Goal: Task Accomplishment & Management: Manage account settings

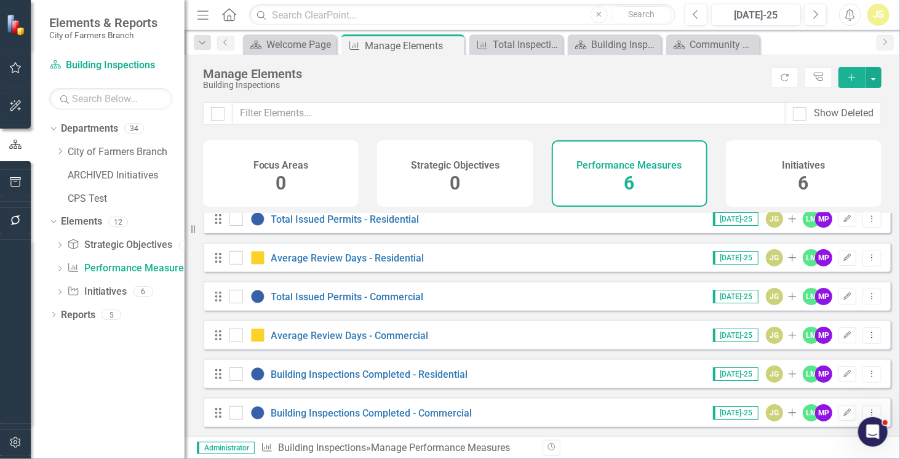
scroll to position [16, 0]
click at [798, 113] on input "Show Deleted" at bounding box center [797, 111] width 8 height 8
checkbox input "true"
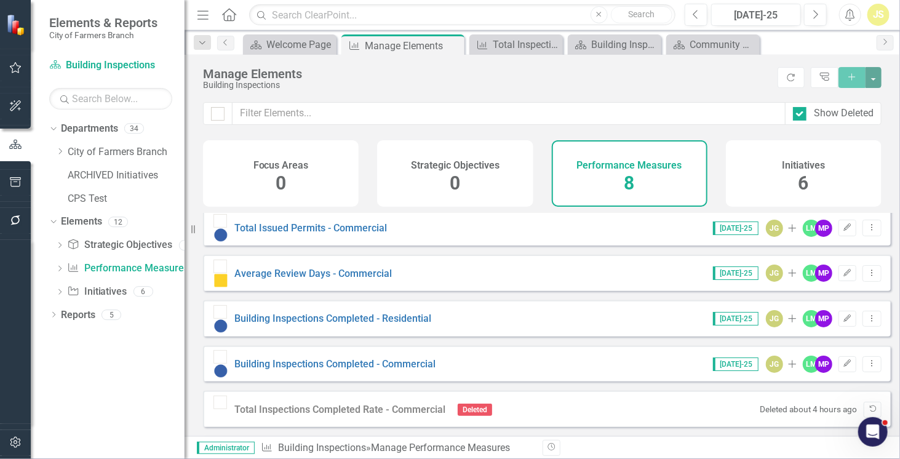
scroll to position [94, 0]
click at [220, 397] on div at bounding box center [220, 404] width 14 height 14
click at [868, 407] on icon "Undelete" at bounding box center [872, 410] width 9 height 7
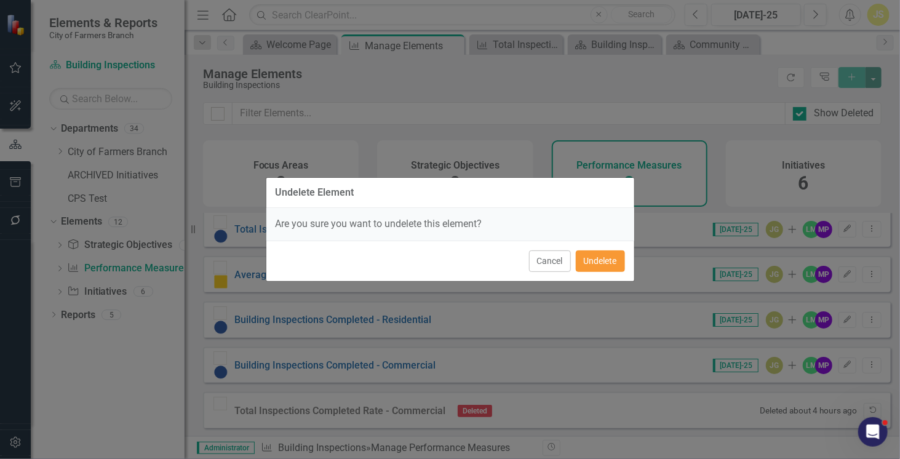
click at [607, 269] on button "Undelete" at bounding box center [600, 261] width 49 height 22
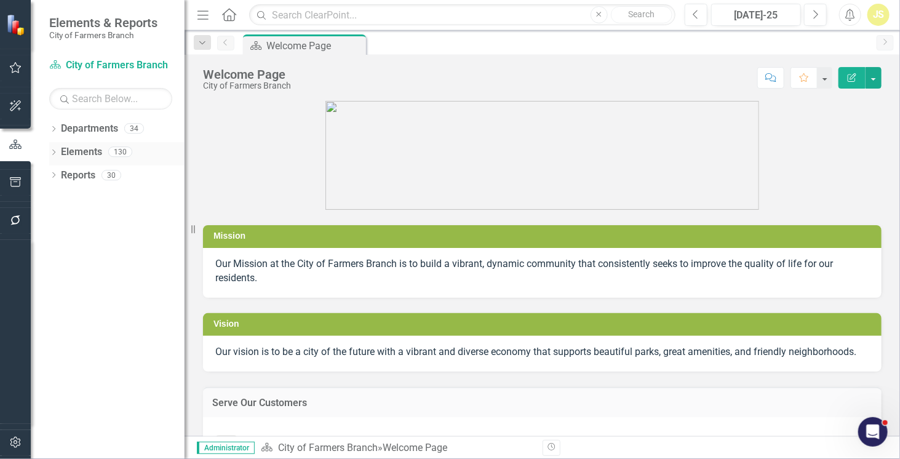
click at [78, 153] on link "Elements" at bounding box center [81, 152] width 41 height 14
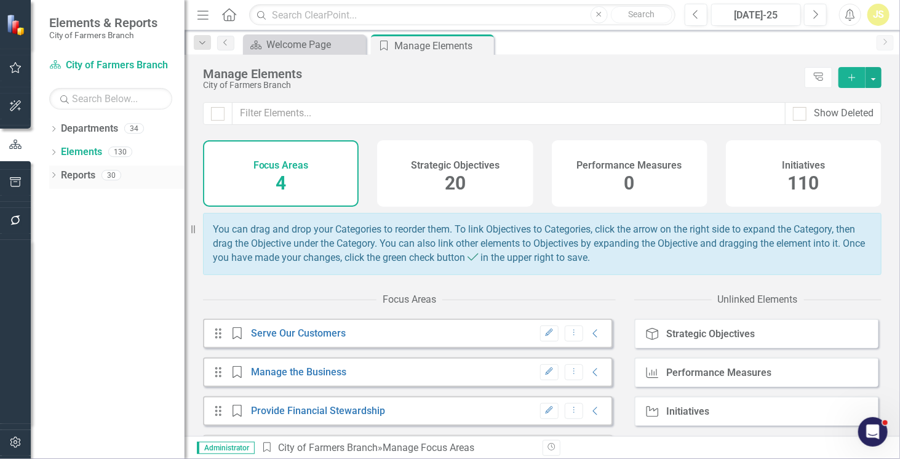
click at [79, 178] on link "Reports" at bounding box center [78, 176] width 34 height 14
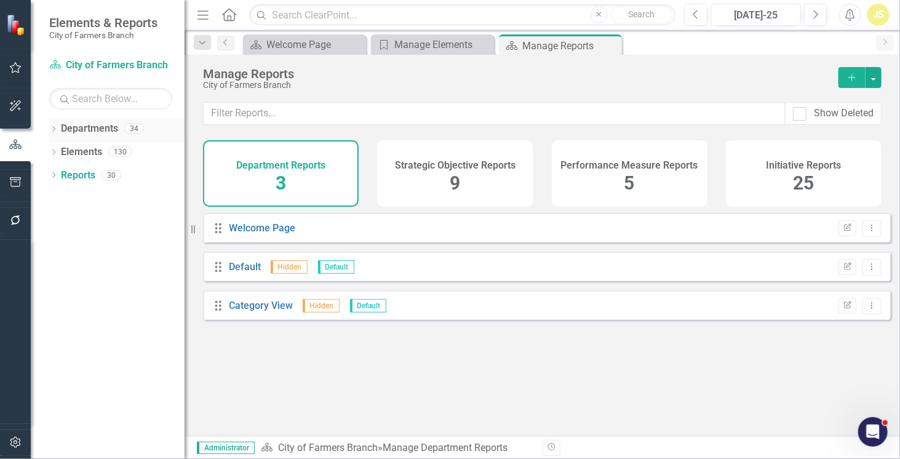
click at [74, 131] on link "Departments" at bounding box center [89, 129] width 57 height 14
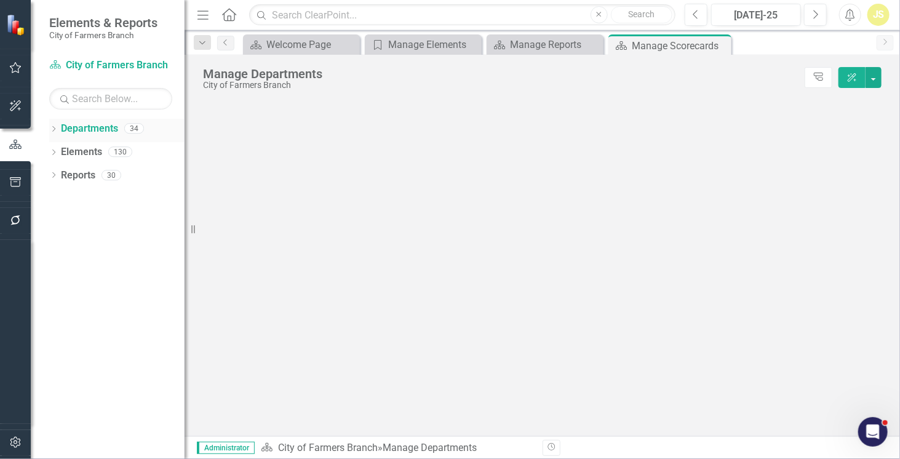
click at [57, 128] on icon "Dropdown" at bounding box center [53, 130] width 9 height 7
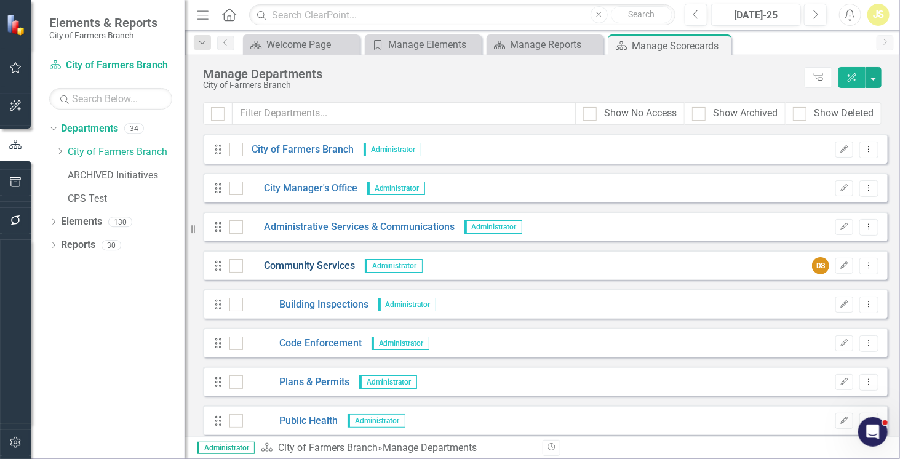
click at [323, 265] on link "Community Services" at bounding box center [299, 266] width 113 height 14
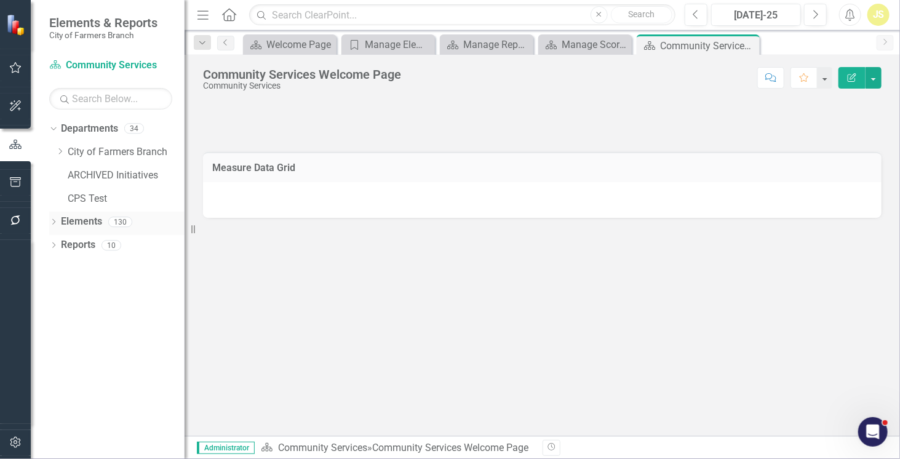
click at [87, 223] on link "Elements" at bounding box center [81, 222] width 41 height 14
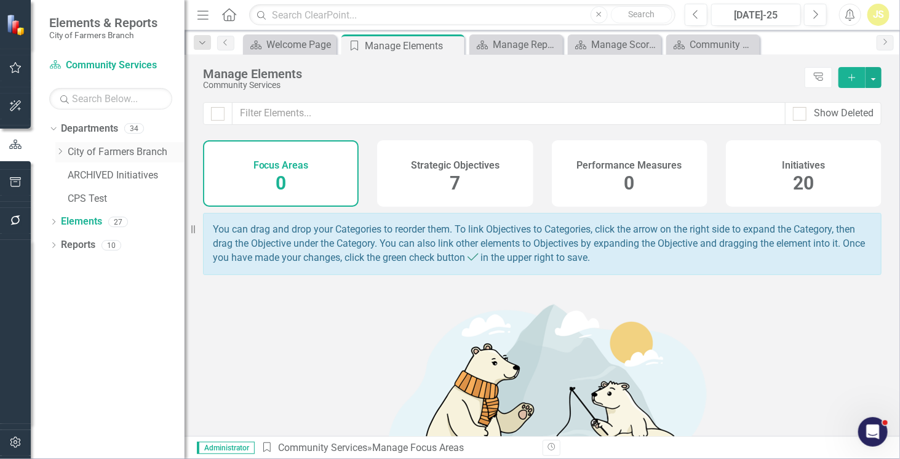
click at [62, 151] on icon "Dropdown" at bounding box center [59, 151] width 9 height 7
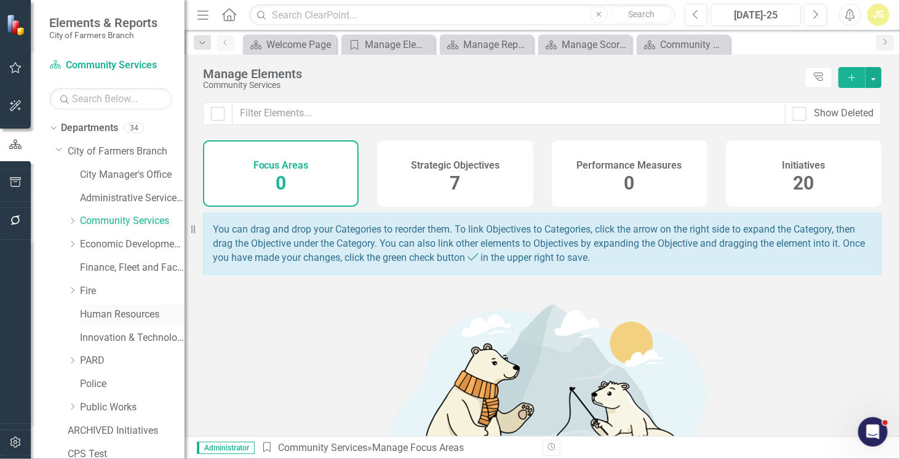
scroll to position [1, 0]
click at [121, 222] on link "Community Services" at bounding box center [132, 220] width 105 height 14
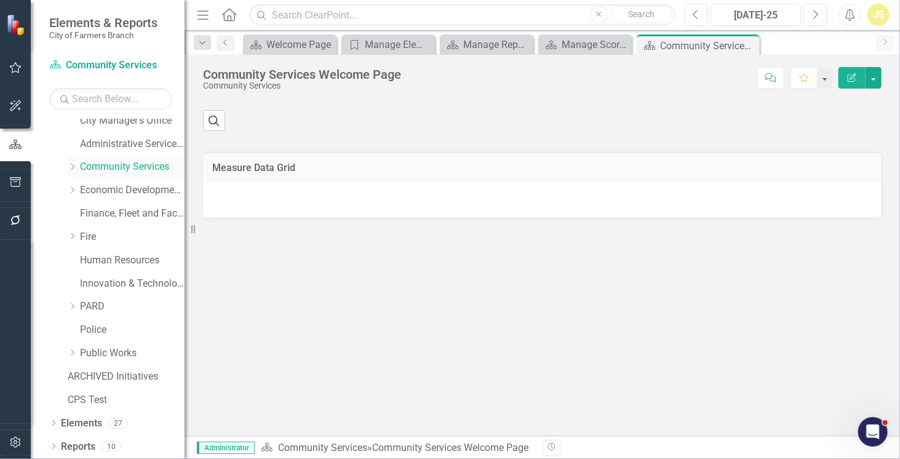
scroll to position [53, 0]
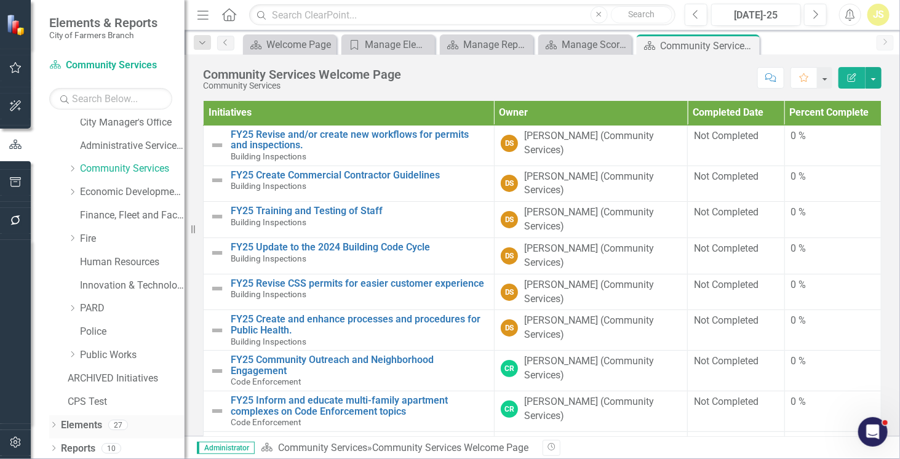
click at [75, 427] on link "Elements" at bounding box center [81, 425] width 41 height 14
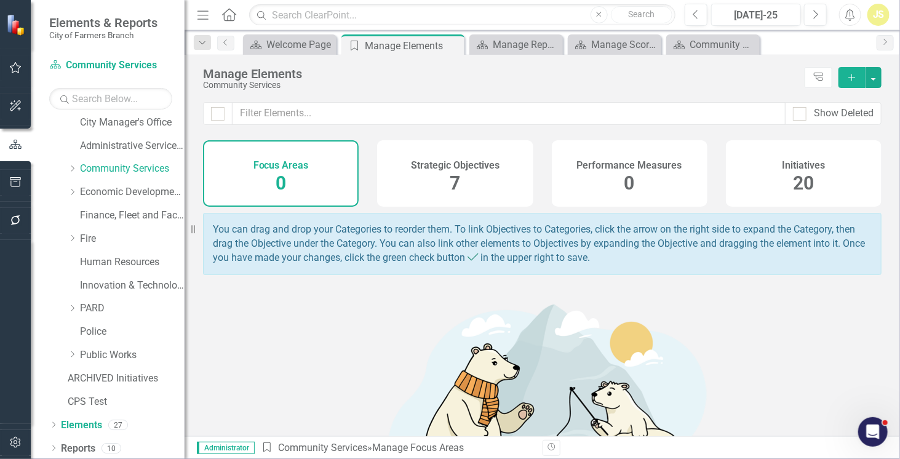
click at [574, 191] on div "Performance Measures 0" at bounding box center [630, 173] width 156 height 66
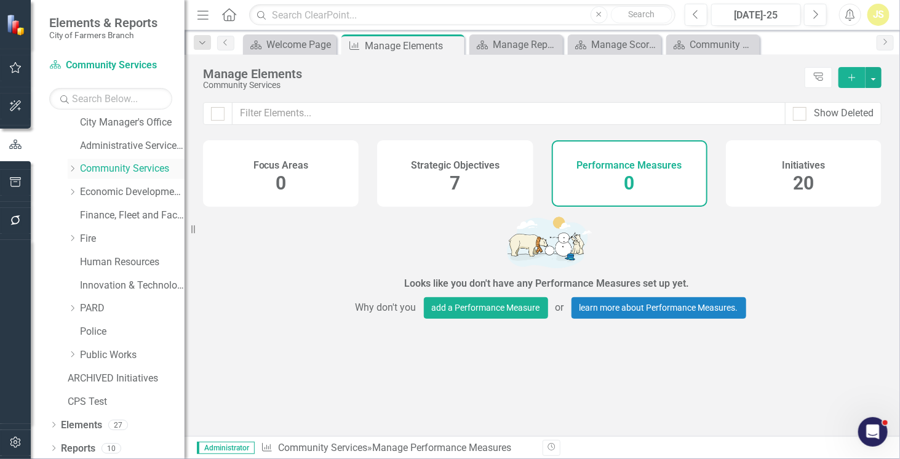
click at [75, 167] on icon "Dropdown" at bounding box center [72, 168] width 9 height 7
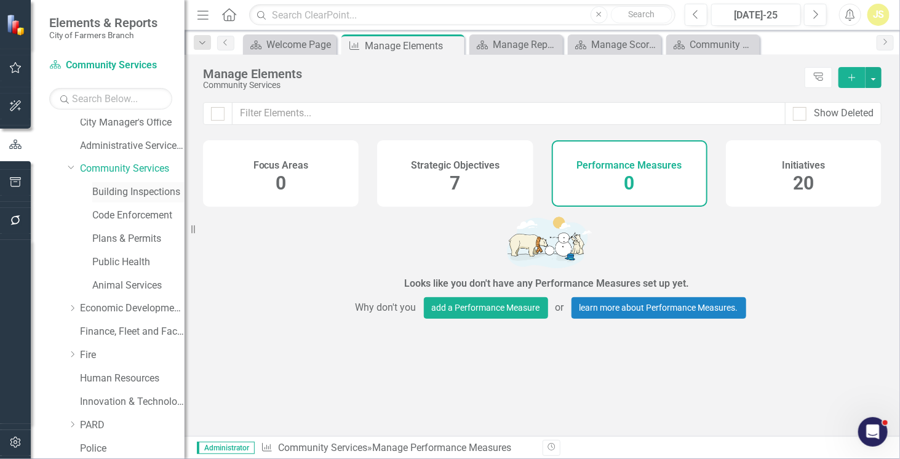
click at [131, 197] on link "Building Inspections" at bounding box center [138, 192] width 92 height 14
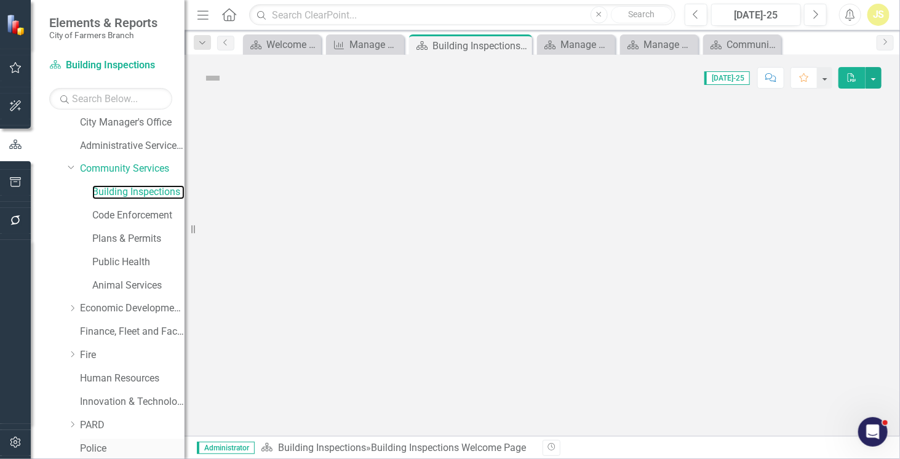
scroll to position [171, 0]
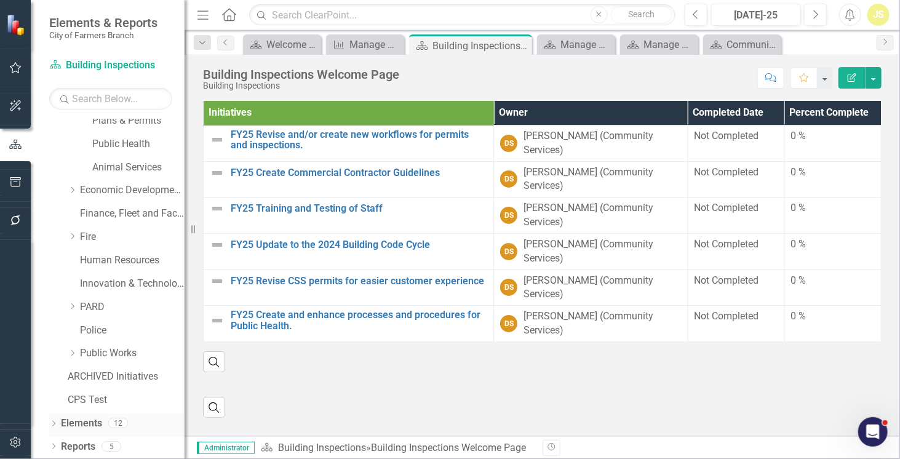
click at [95, 416] on link "Elements" at bounding box center [81, 423] width 41 height 14
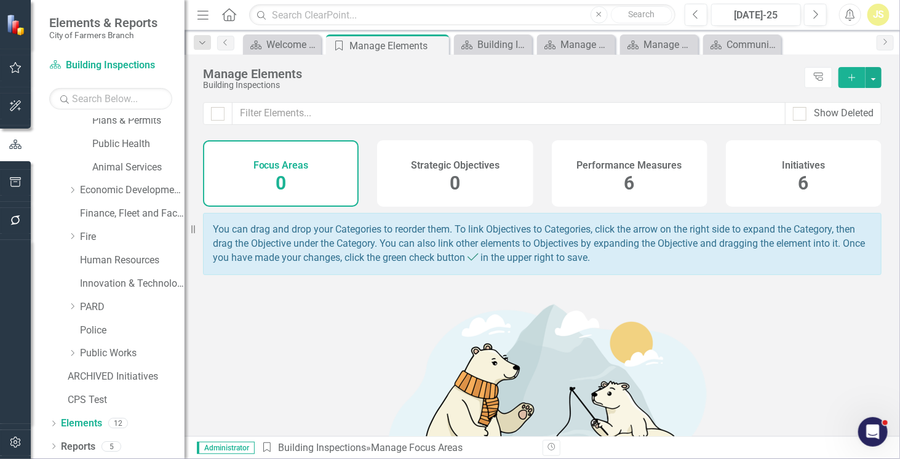
click at [628, 193] on span "6" at bounding box center [629, 183] width 10 height 22
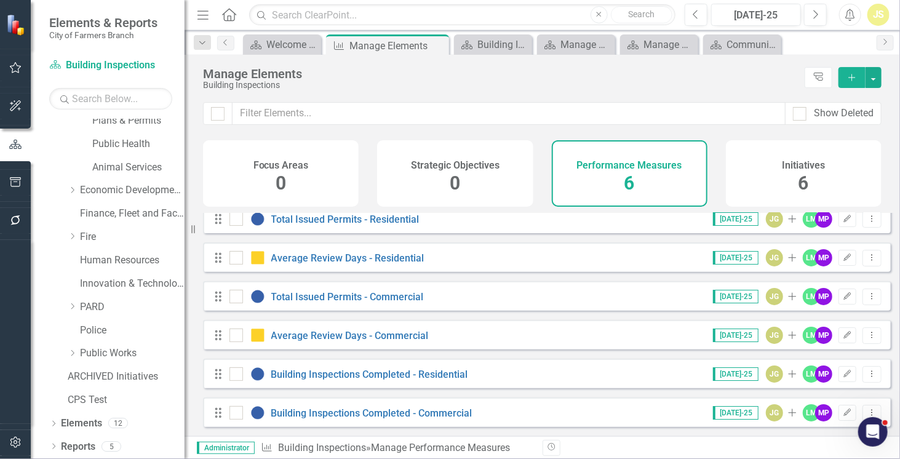
scroll to position [17, 0]
click at [802, 107] on div at bounding box center [800, 114] width 14 height 14
click at [801, 107] on input "Show Deleted" at bounding box center [797, 111] width 8 height 8
checkbox input "true"
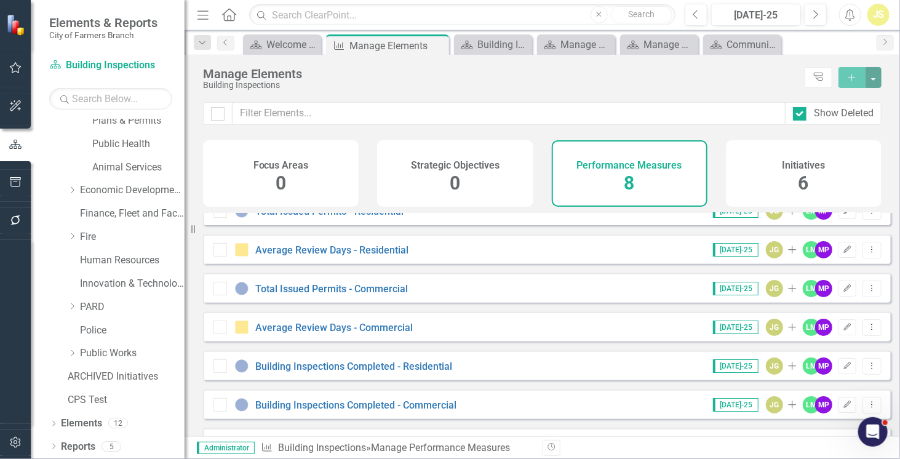
scroll to position [95, 0]
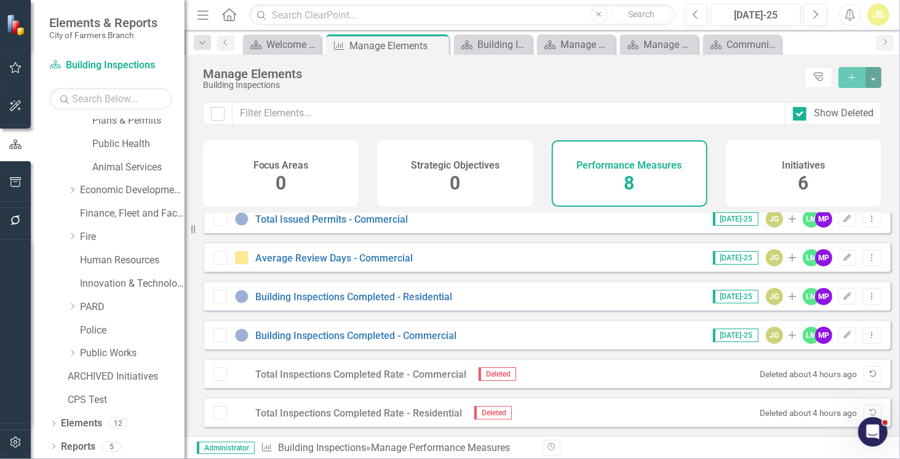
click at [868, 377] on icon "Undelete" at bounding box center [872, 373] width 9 height 7
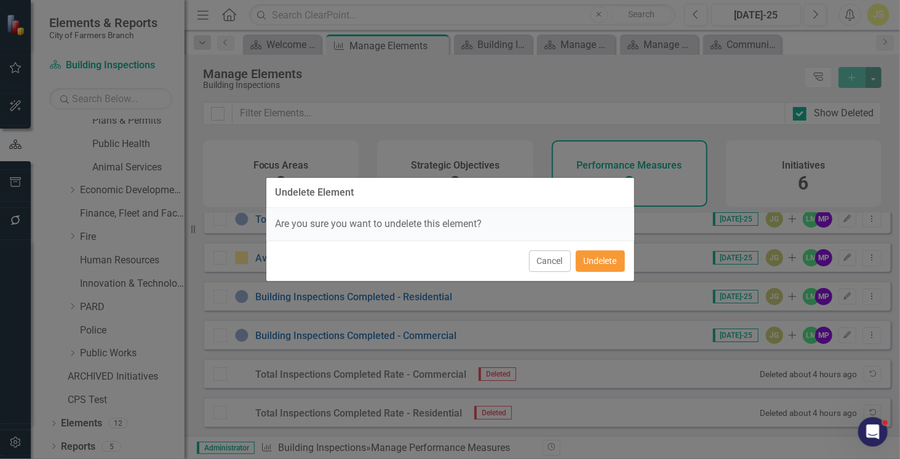
click at [595, 266] on button "Undelete" at bounding box center [600, 261] width 49 height 22
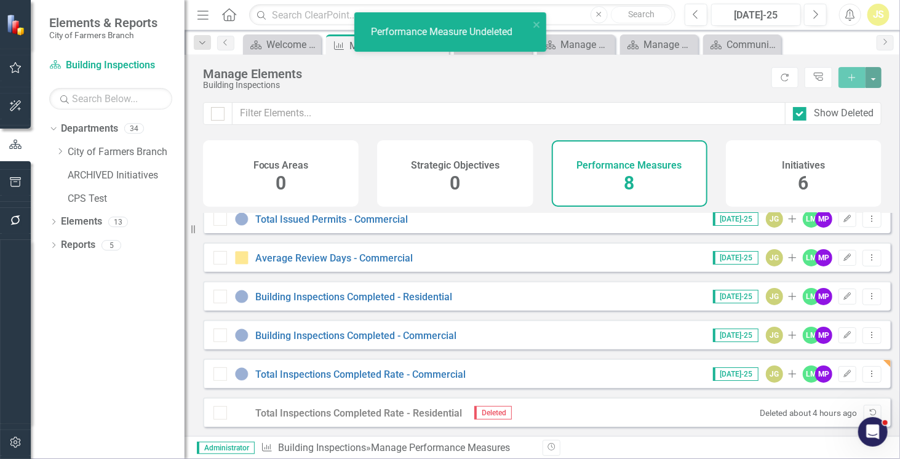
scroll to position [0, 0]
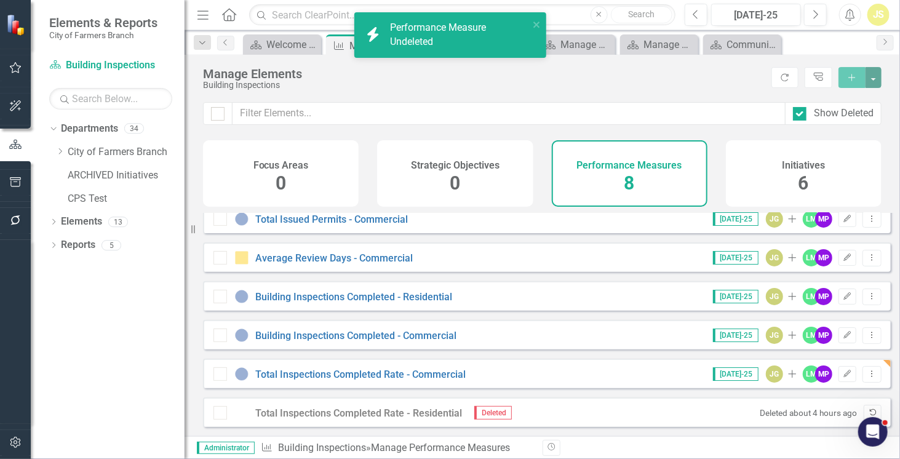
click at [868, 413] on icon "Undelete" at bounding box center [872, 412] width 9 height 7
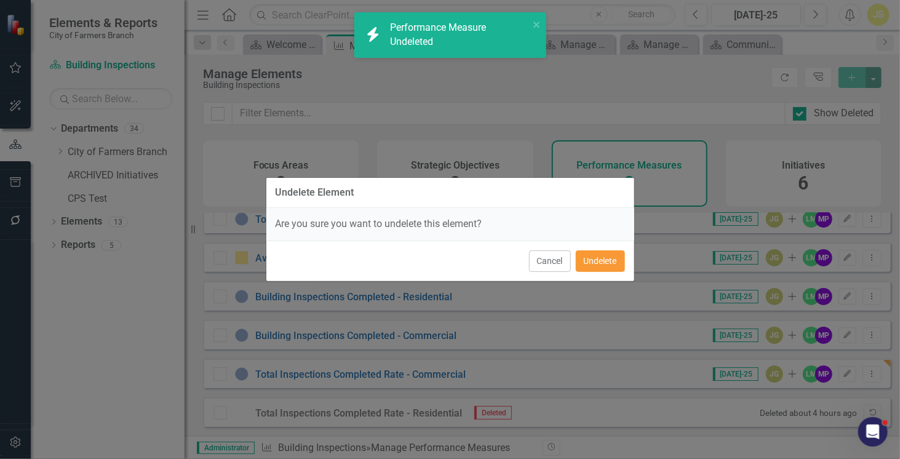
click at [603, 257] on button "Undelete" at bounding box center [600, 261] width 49 height 22
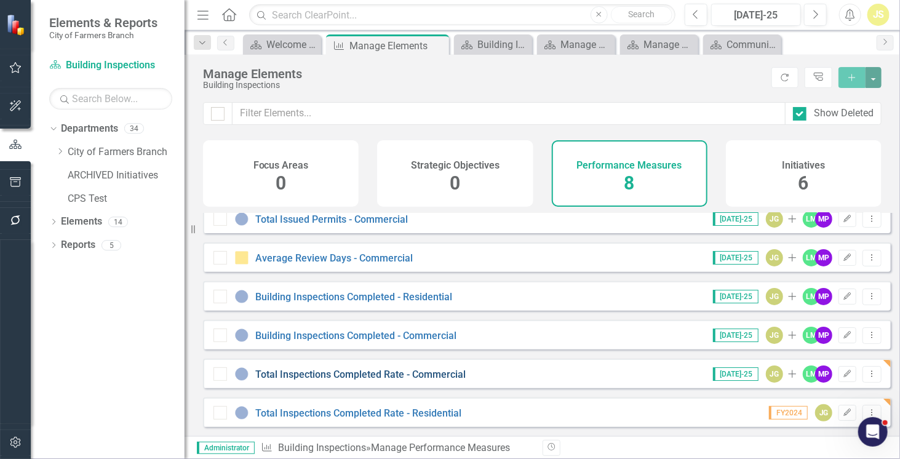
click at [359, 370] on link "Total Inspections Completed Rate - Commercial" at bounding box center [360, 374] width 210 height 12
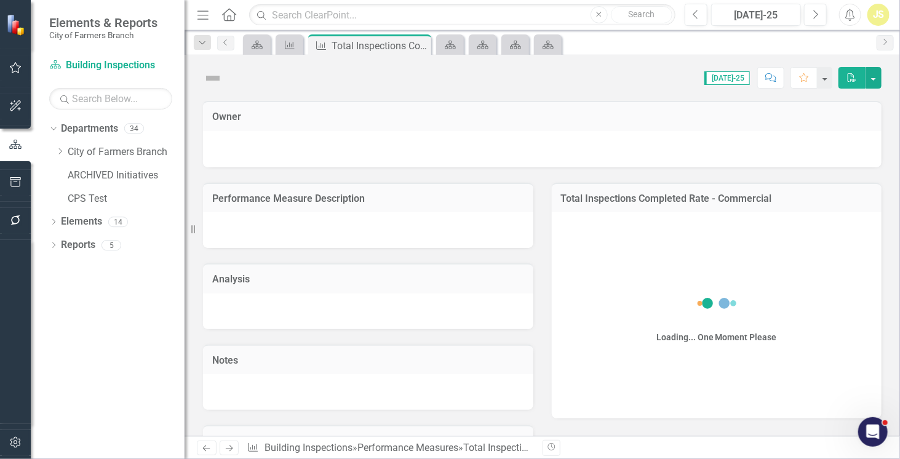
click at [359, 370] on div "Owner Performance Measure Description Analysis Notes Community Dashboard? Total…" at bounding box center [542, 268] width 715 height 335
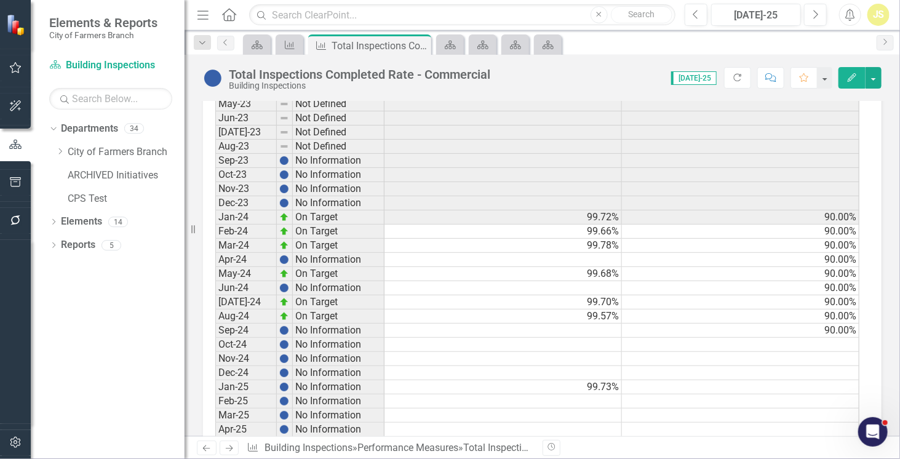
scroll to position [579, 0]
click at [575, 153] on td at bounding box center [502, 146] width 237 height 14
click at [292, 46] on icon "Performance Measure" at bounding box center [290, 45] width 12 height 10
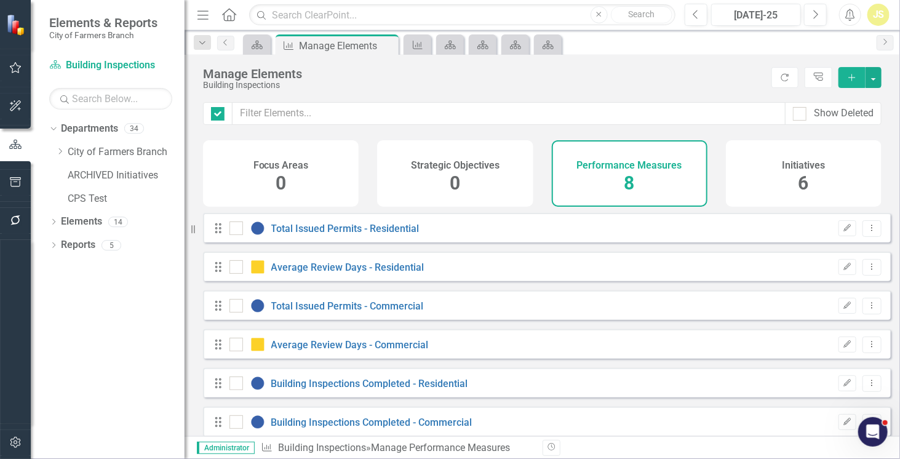
checkbox input "false"
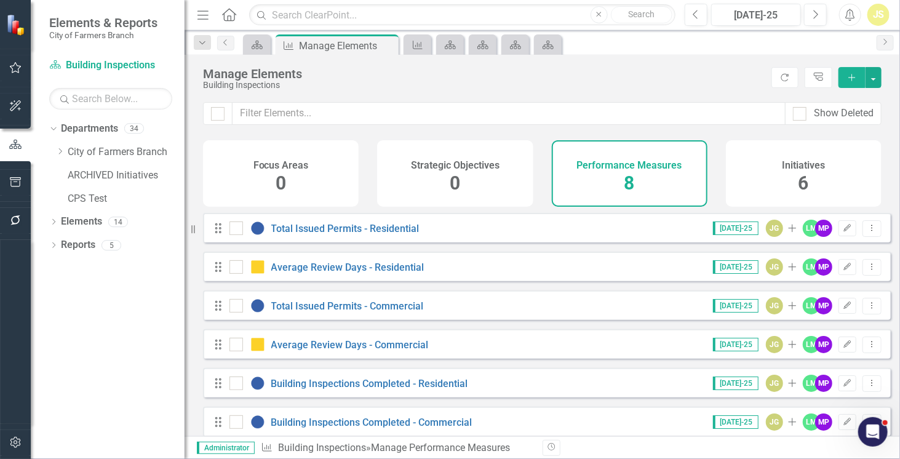
scroll to position [95, 0]
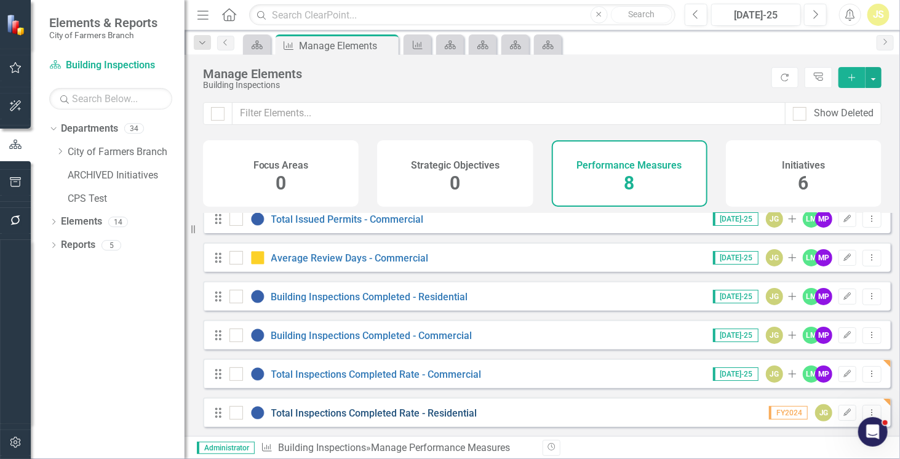
click at [296, 416] on link "Total Inspections Completed Rate - Residential" at bounding box center [374, 413] width 206 height 12
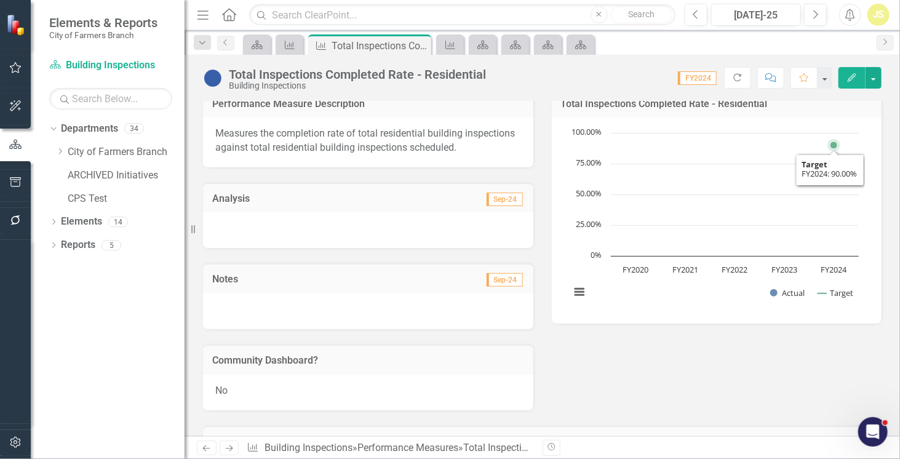
scroll to position [91, 0]
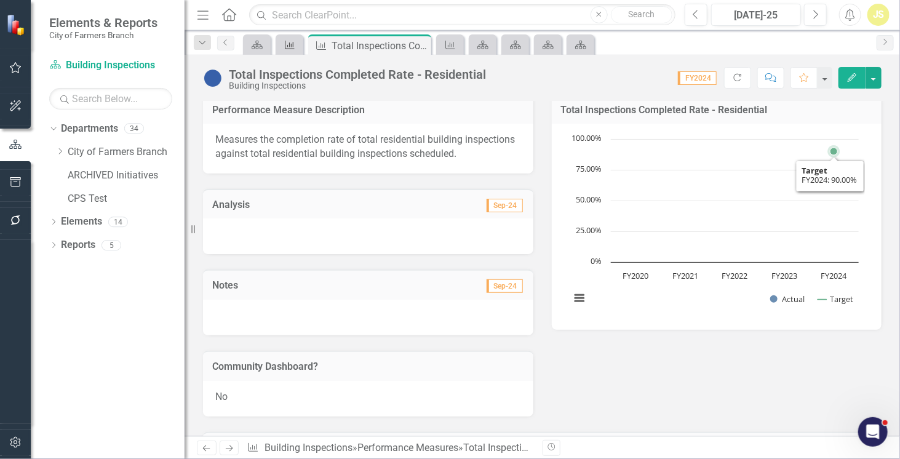
click at [289, 44] on icon at bounding box center [290, 45] width 10 height 9
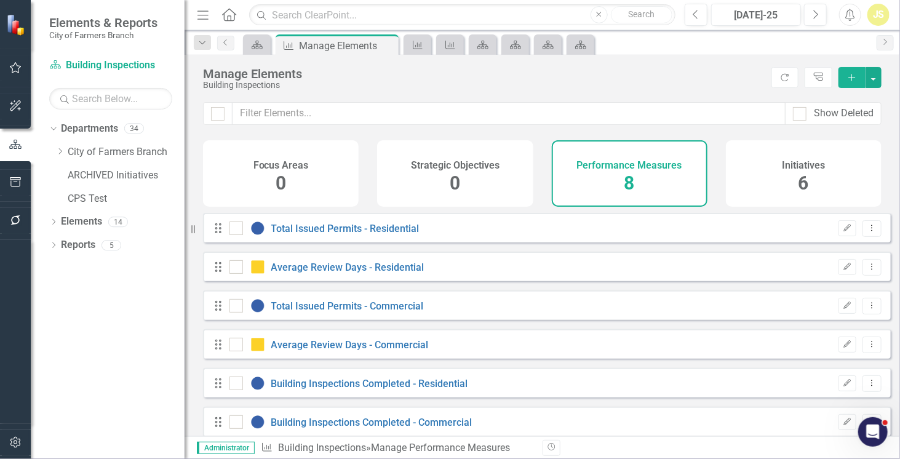
checkbox input "false"
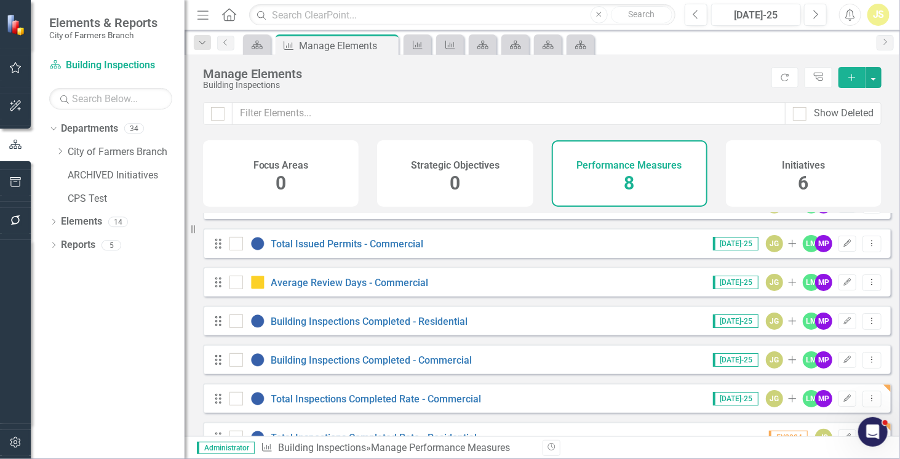
scroll to position [95, 0]
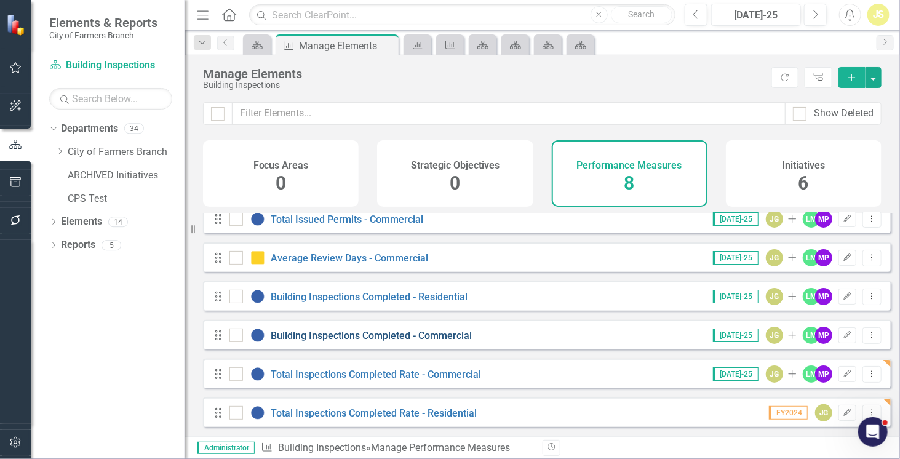
click at [289, 341] on link "Building Inspections Completed - Commercial" at bounding box center [371, 336] width 201 height 12
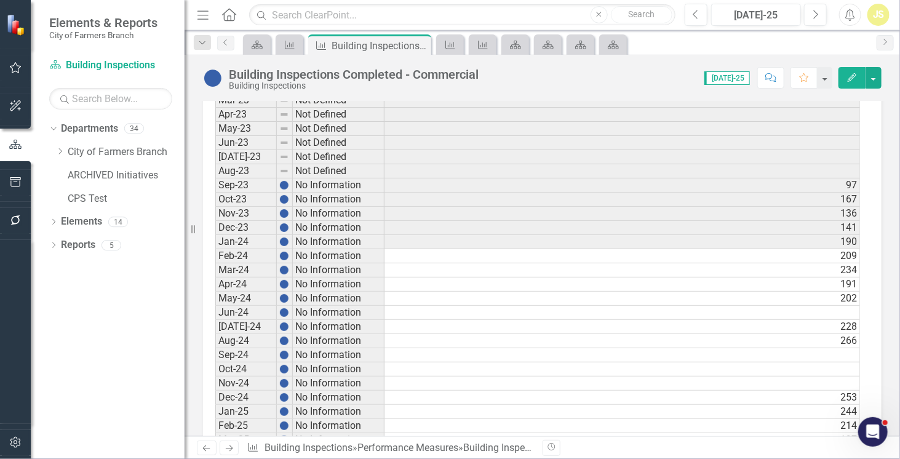
scroll to position [553, 0]
click at [418, 46] on icon at bounding box center [419, 45] width 7 height 7
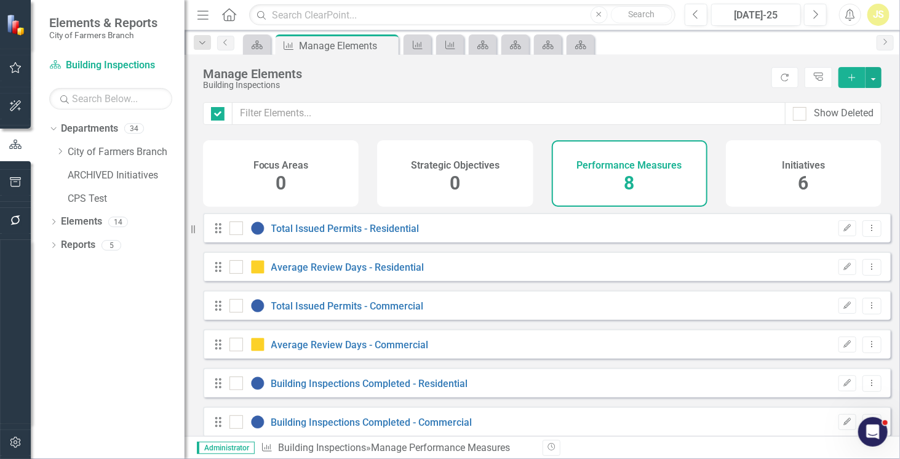
checkbox input "false"
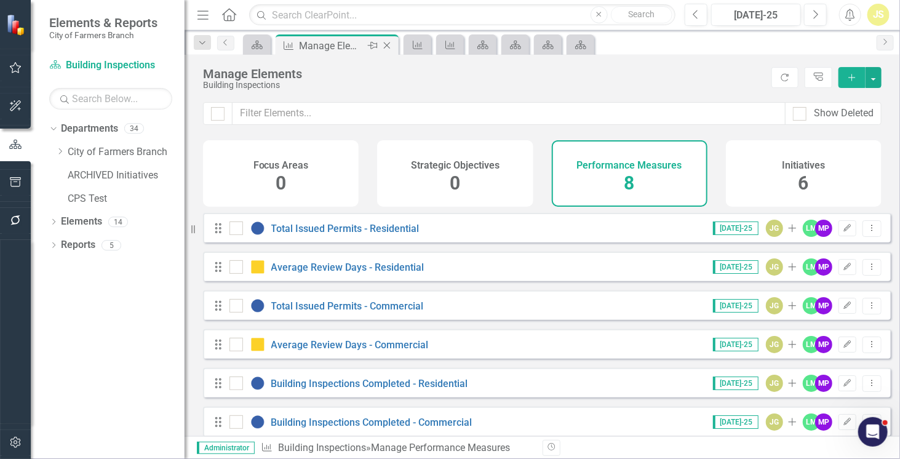
click at [386, 49] on icon "Close" at bounding box center [387, 46] width 12 height 10
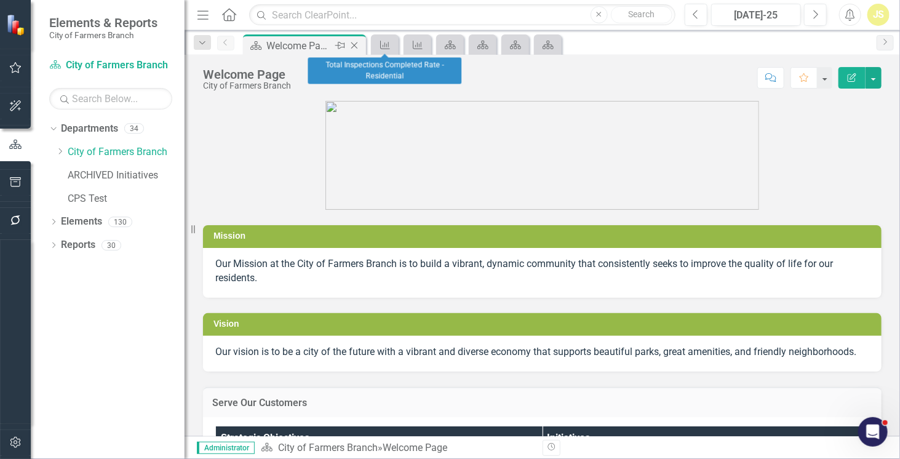
click at [356, 44] on icon "Close" at bounding box center [354, 46] width 12 height 10
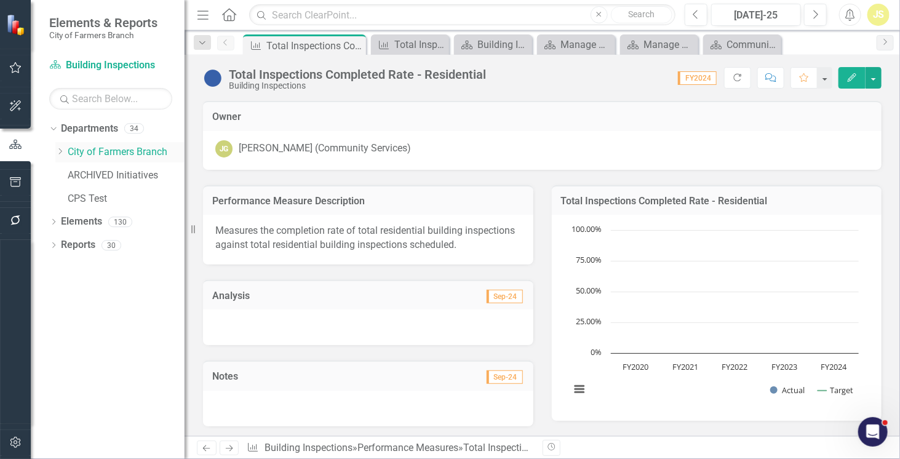
click at [124, 154] on link "City of Farmers Branch" at bounding box center [126, 152] width 117 height 14
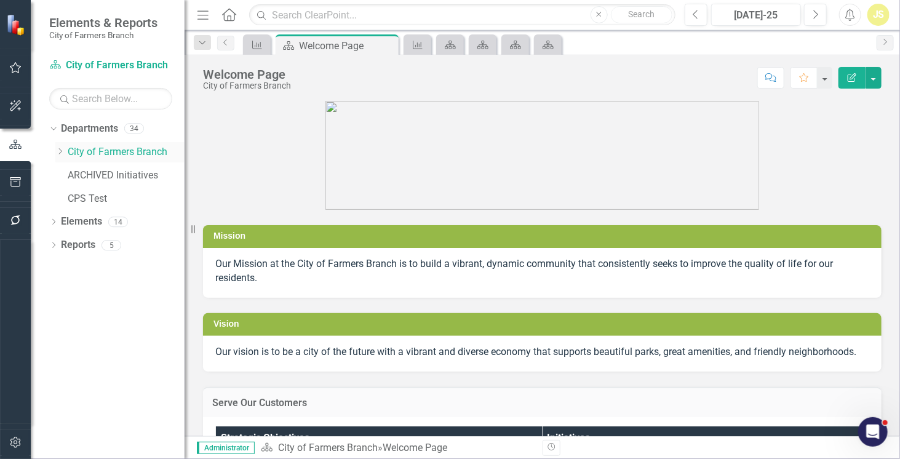
click at [62, 153] on icon "Dropdown" at bounding box center [59, 151] width 9 height 7
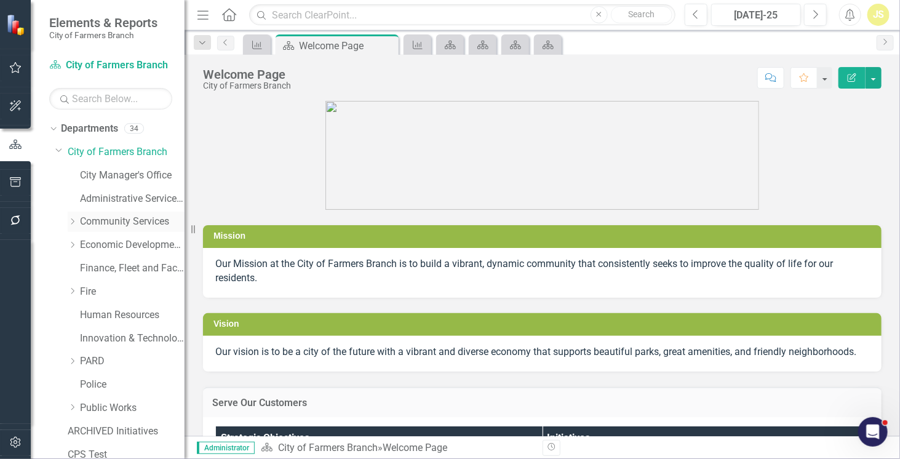
click at [76, 221] on icon "Dropdown" at bounding box center [72, 221] width 9 height 7
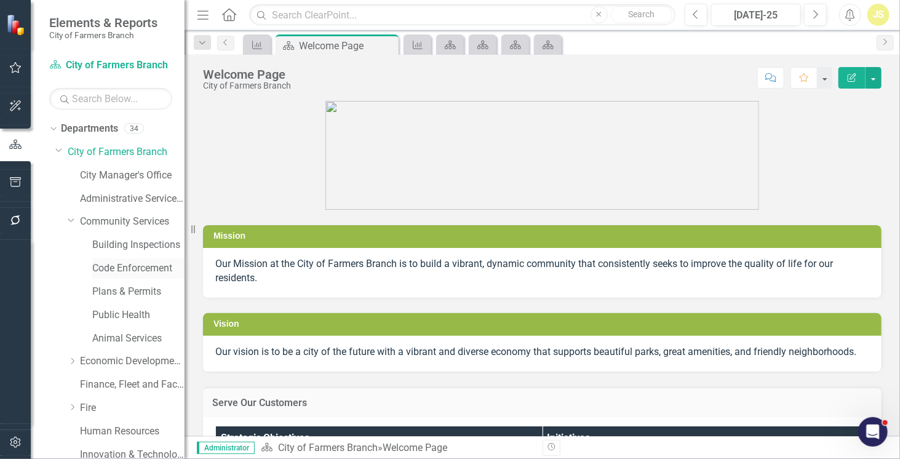
click at [121, 269] on link "Code Enforcement" at bounding box center [138, 268] width 92 height 14
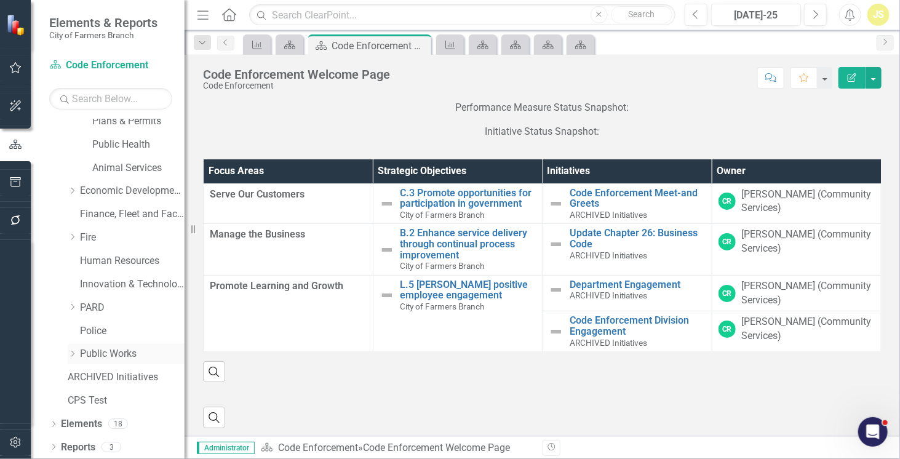
scroll to position [170, 0]
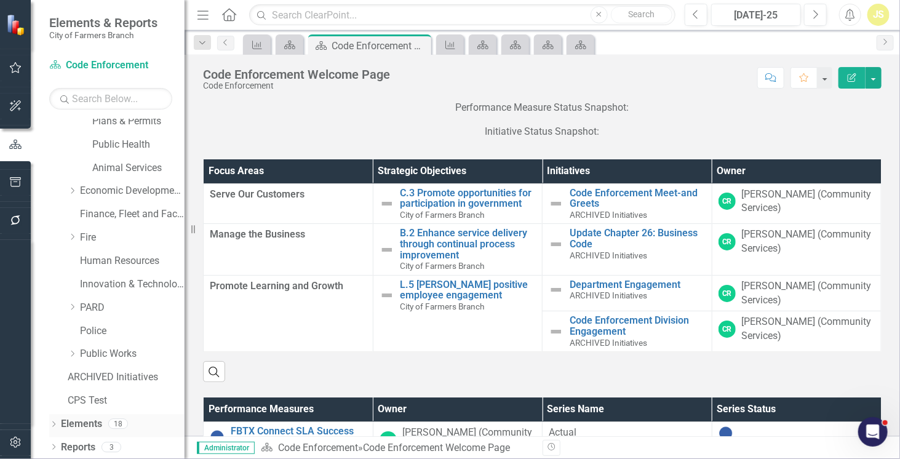
click at [86, 420] on link "Elements" at bounding box center [81, 424] width 41 height 14
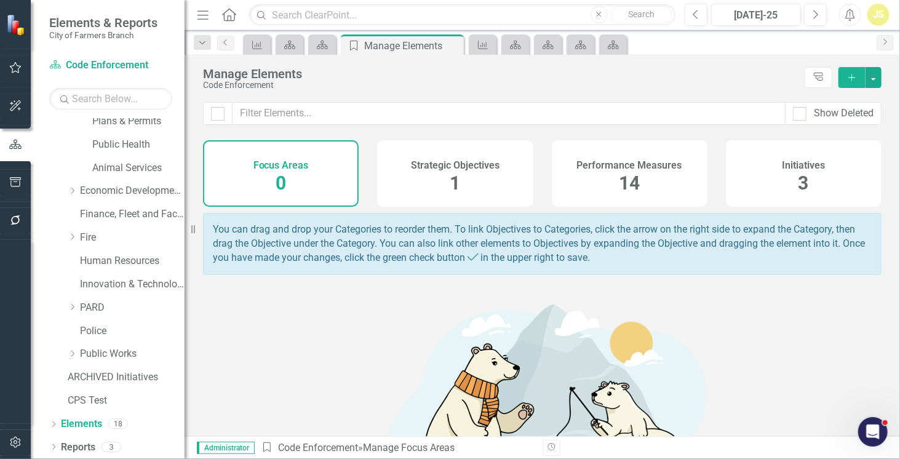
click at [664, 165] on h4 "Performance Measures" at bounding box center [629, 165] width 105 height 11
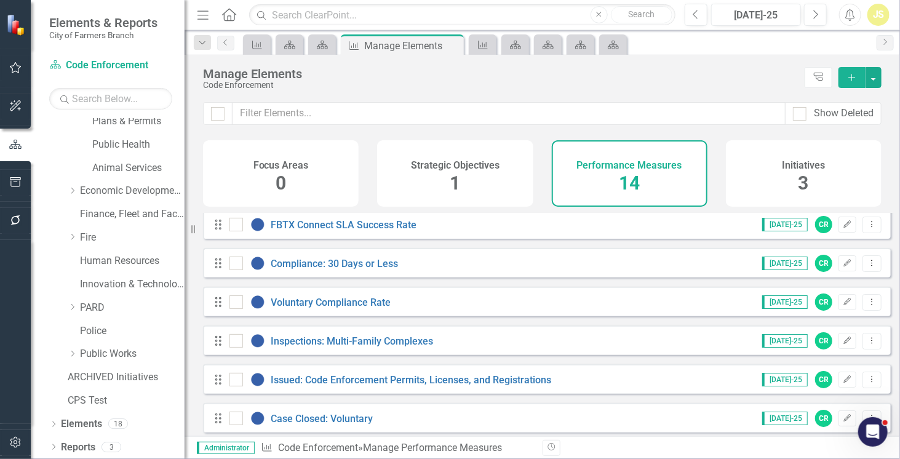
scroll to position [5, 0]
click at [397, 229] on link "FBTX Connect SLA Success Rate" at bounding box center [344, 224] width 146 height 12
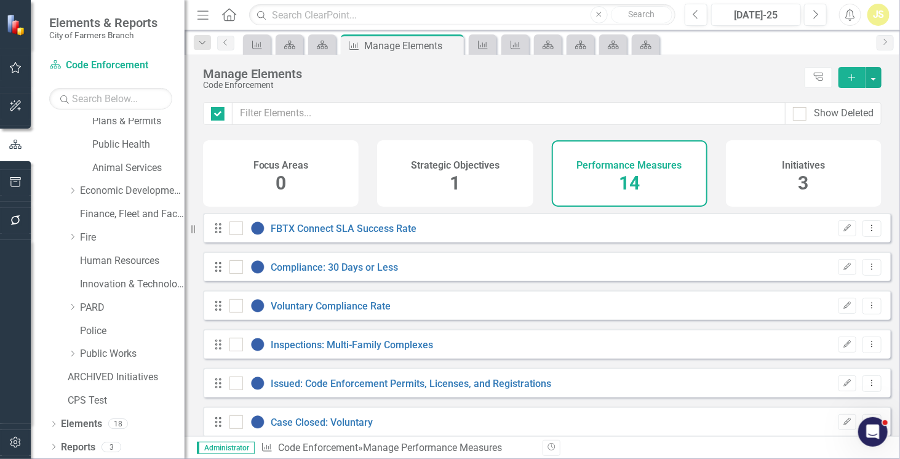
checkbox input "false"
